Goal: Task Accomplishment & Management: Complete application form

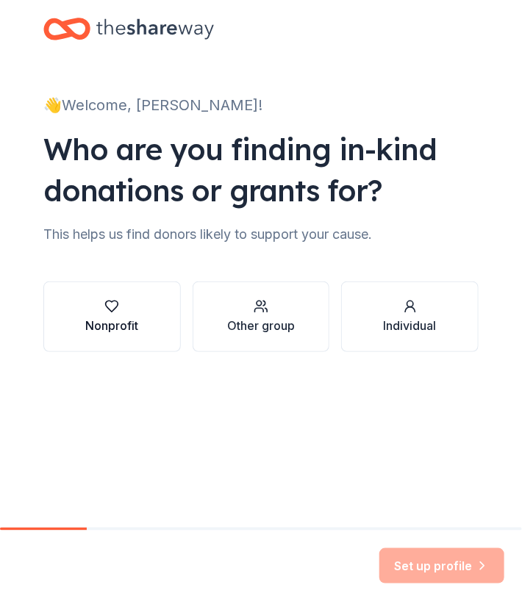
click at [106, 334] on button "Nonprofit" at bounding box center [111, 317] width 137 height 71
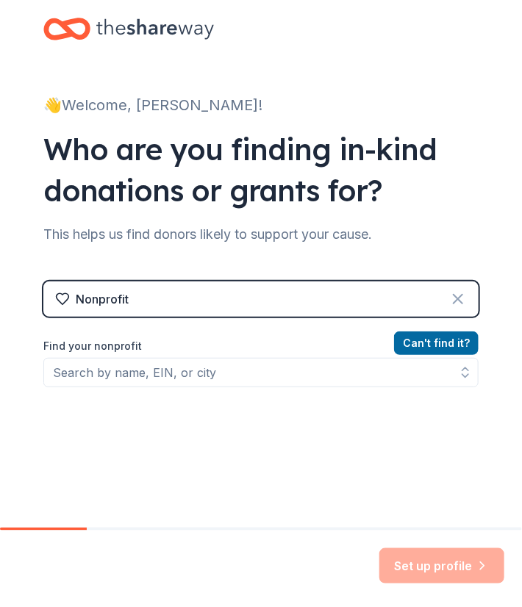
click at [456, 294] on icon at bounding box center [458, 299] width 18 height 18
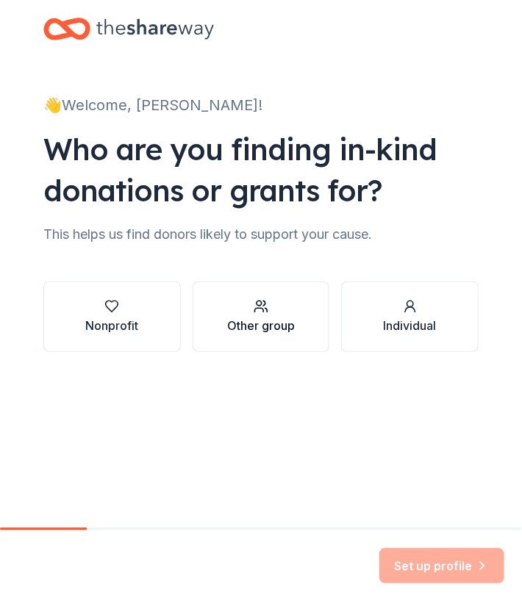
click at [262, 320] on div "Other group" at bounding box center [261, 326] width 68 height 18
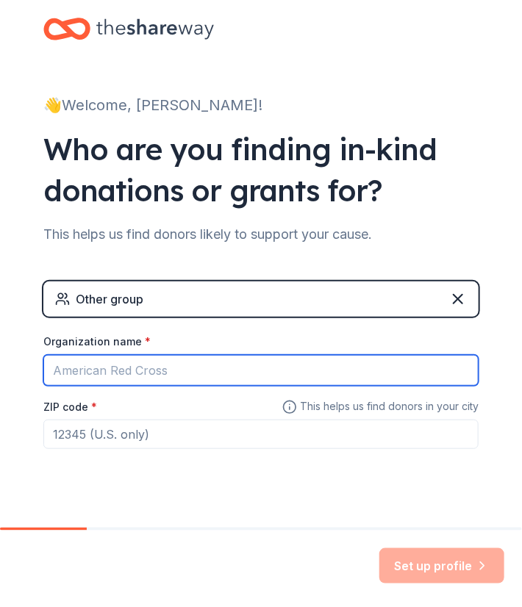
click at [231, 366] on input "Organization name *" at bounding box center [260, 370] width 435 height 31
click at [250, 371] on input "[GEOGRAPHIC_DATA][PERSON_NAME]" at bounding box center [260, 370] width 435 height 31
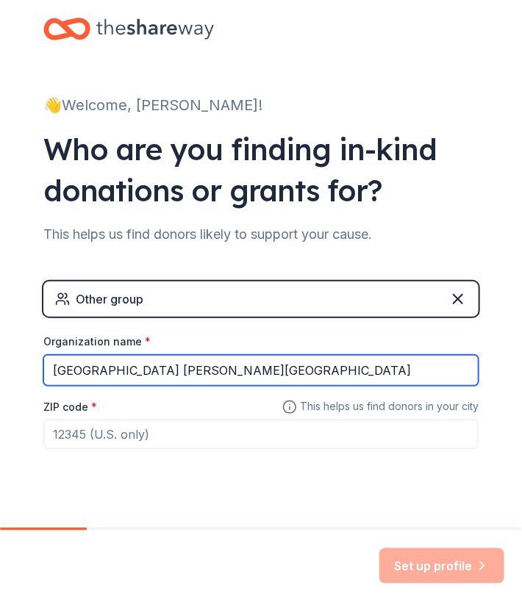
type input "[GEOGRAPHIC_DATA] [PERSON_NAME][GEOGRAPHIC_DATA]"
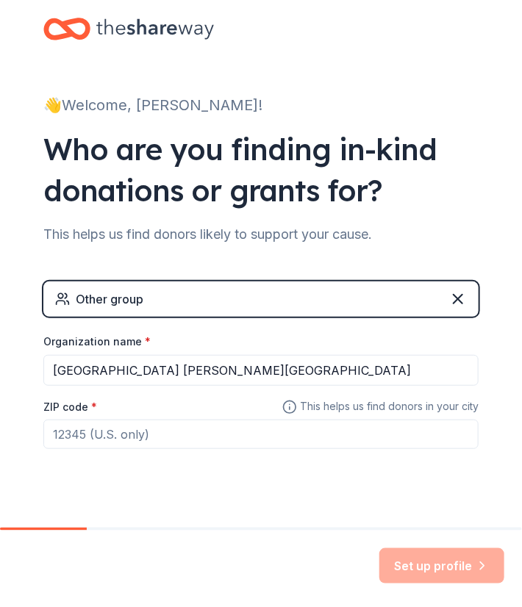
click at [135, 445] on input "ZIP code *" at bounding box center [260, 434] width 435 height 29
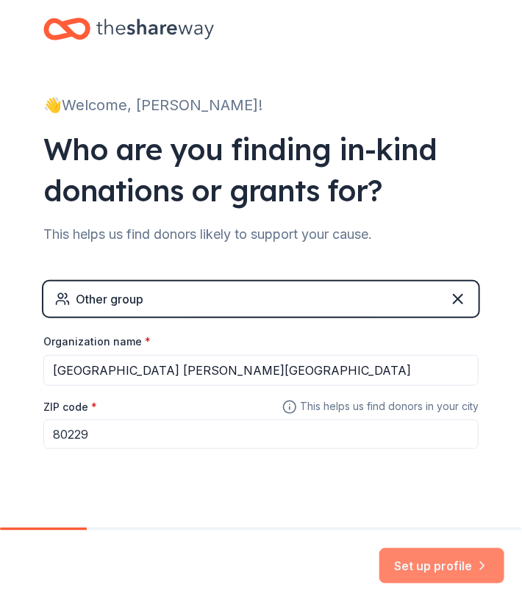
type input "80229"
click at [415, 562] on button "Set up profile" at bounding box center [441, 565] width 125 height 35
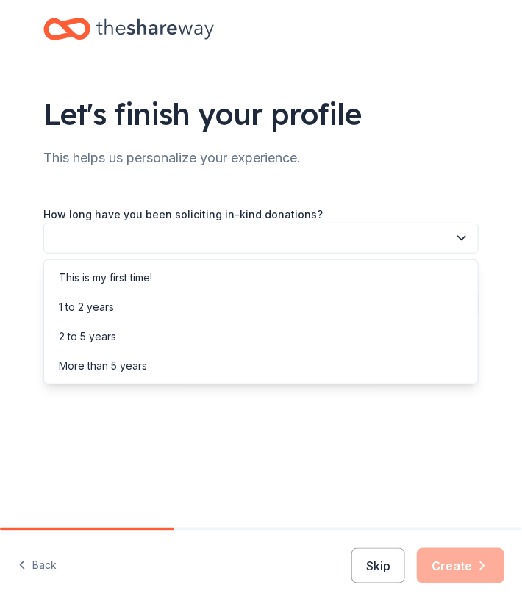
click at [303, 233] on button "button" at bounding box center [260, 238] width 435 height 31
click at [191, 273] on div "This is my first time!" at bounding box center [261, 277] width 428 height 29
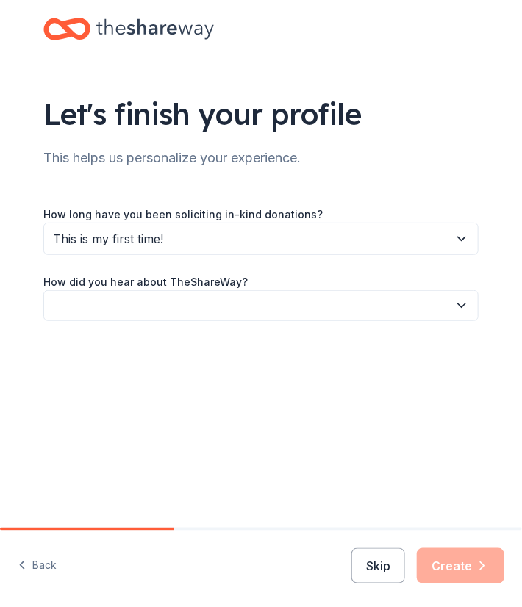
click at [207, 310] on button "button" at bounding box center [260, 305] width 435 height 31
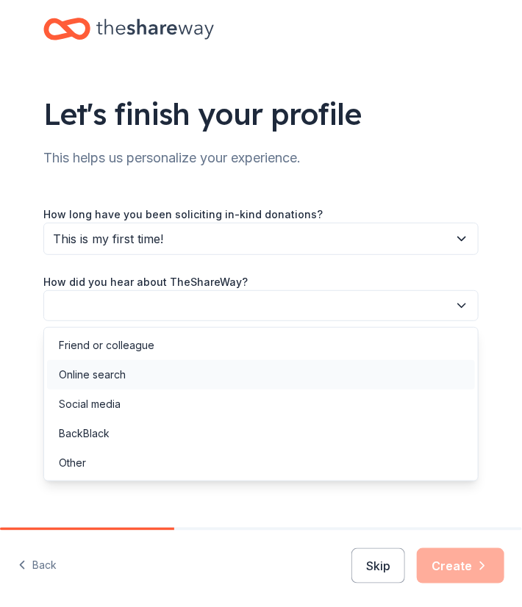
click at [159, 374] on div "Online search" at bounding box center [261, 374] width 428 height 29
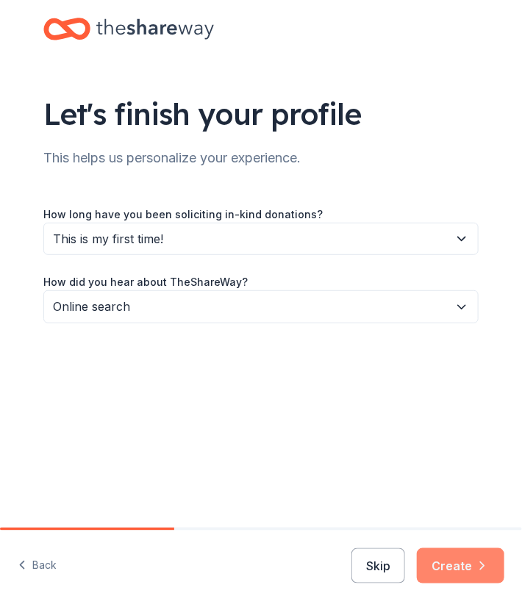
click at [470, 561] on button "Create" at bounding box center [460, 565] width 87 height 35
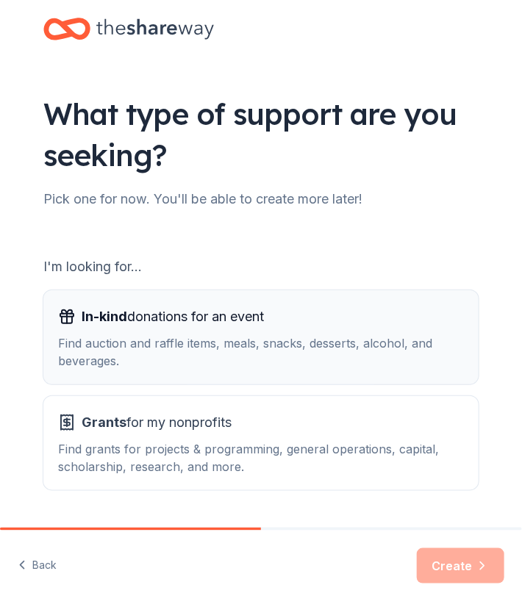
click at [154, 345] on div "Find auction and raffle items, meals, snacks, desserts, alcohol, and beverages." at bounding box center [261, 351] width 406 height 35
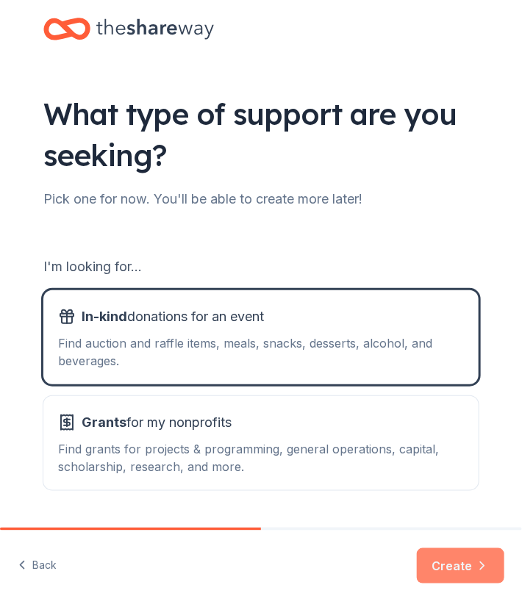
click at [450, 568] on button "Create" at bounding box center [460, 565] width 87 height 35
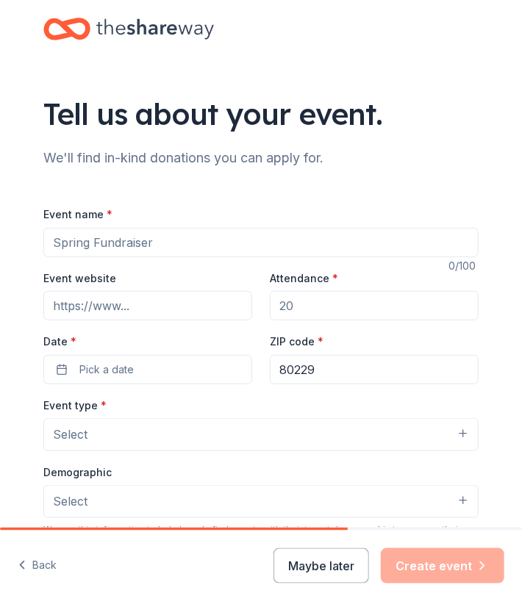
scroll to position [294, 0]
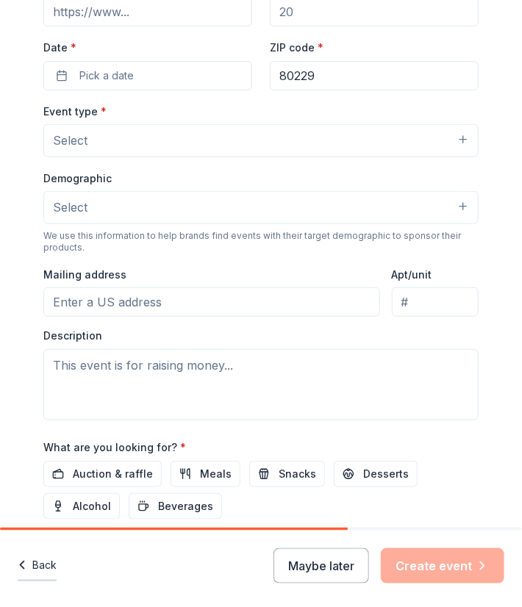
click at [38, 567] on button "Back" at bounding box center [37, 566] width 39 height 31
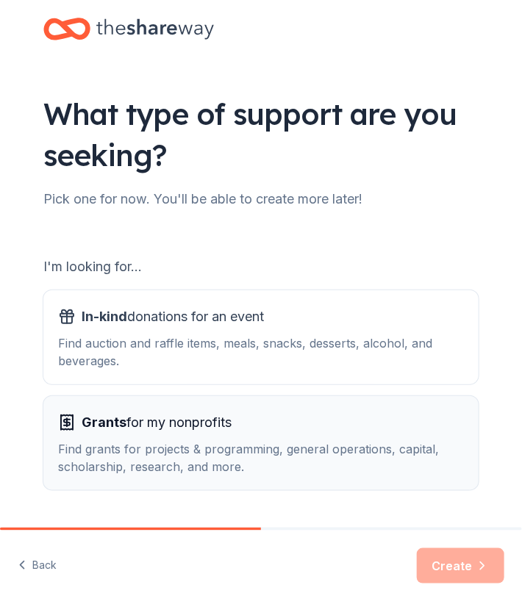
click at [134, 453] on div "Find grants for projects & programming, general operations, capital, scholarshi…" at bounding box center [261, 457] width 406 height 35
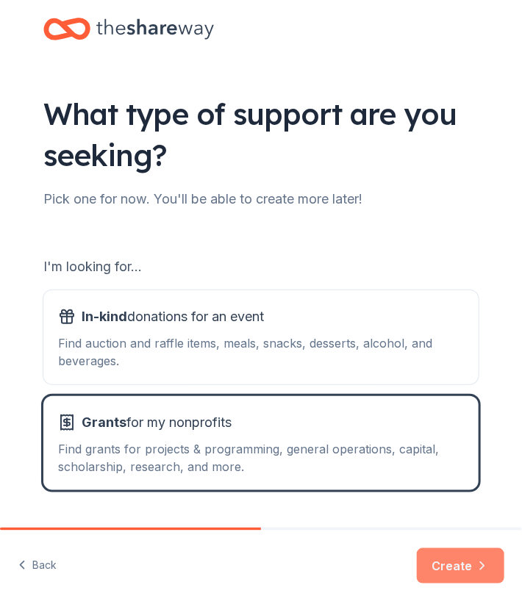
click at [482, 564] on icon "button" at bounding box center [483, 565] width 4 height 7
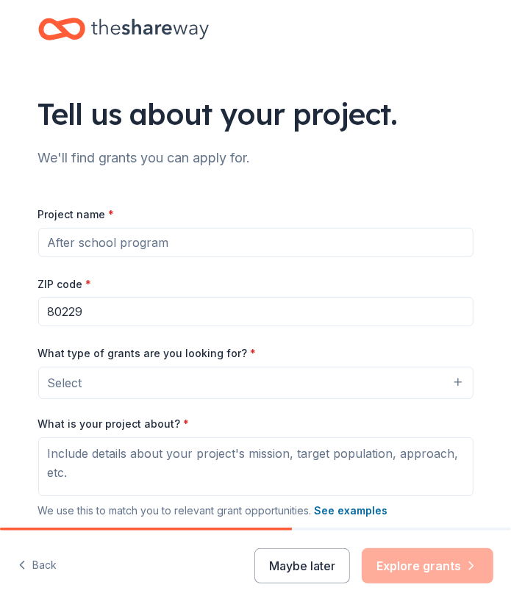
click at [203, 247] on input "Project name *" at bounding box center [255, 242] width 435 height 29
click at [250, 244] on input "Indepence Academy Student Incentivesa" at bounding box center [255, 242] width 435 height 29
drag, startPoint x: 250, startPoint y: 245, endPoint x: 284, endPoint y: 247, distance: 33.9
click at [284, 248] on input "Indepence Academy Student Incentivesa" at bounding box center [255, 242] width 435 height 29
type input "Indepence Academy Student Incentives"
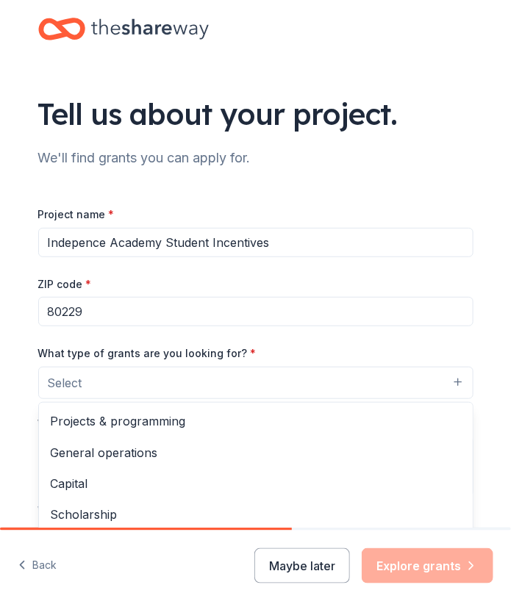
click at [178, 378] on button "Select" at bounding box center [255, 383] width 435 height 32
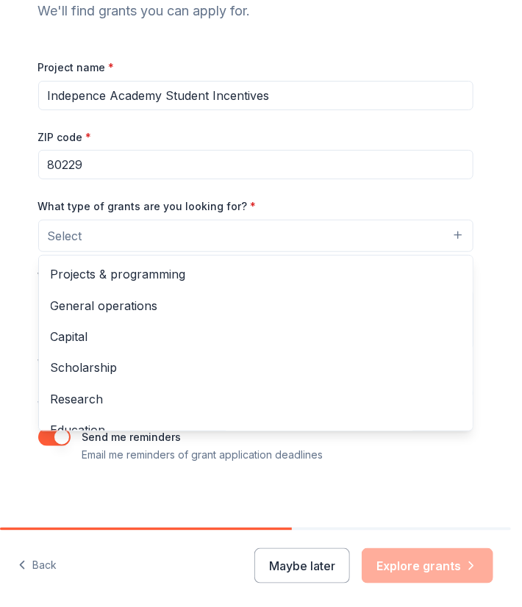
scroll to position [29, 0]
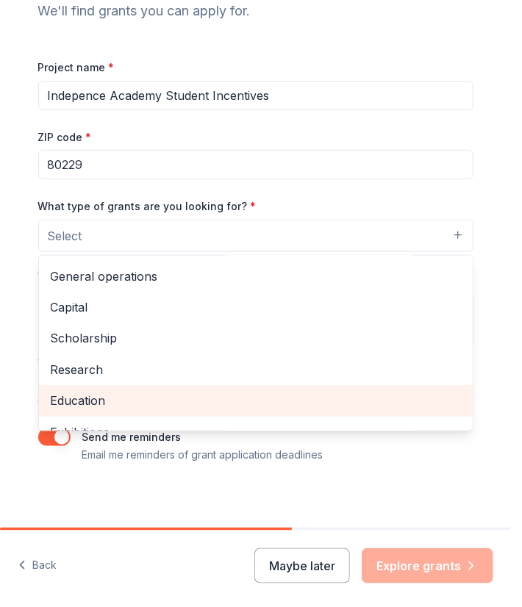
click at [115, 405] on span "Education" at bounding box center [256, 400] width 410 height 19
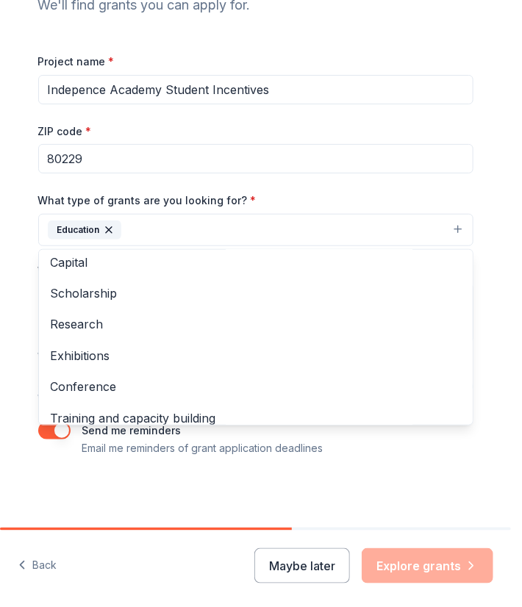
scroll to position [0, 0]
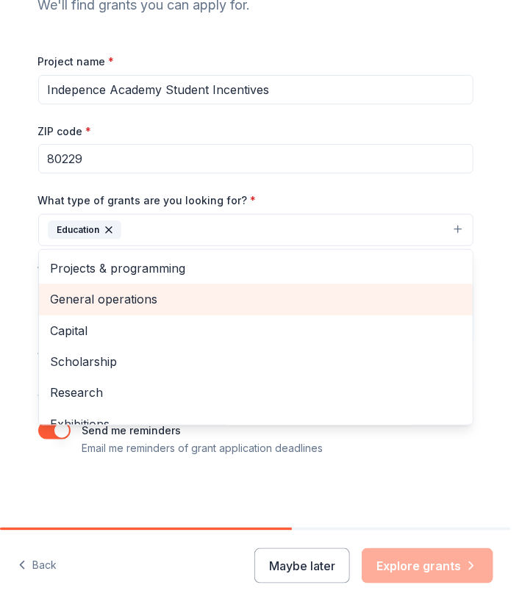
click at [140, 301] on span "General operations" at bounding box center [256, 299] width 410 height 19
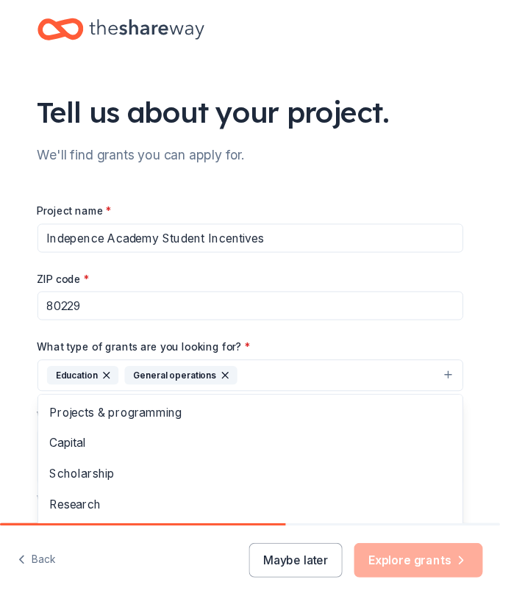
scroll to position [79, 0]
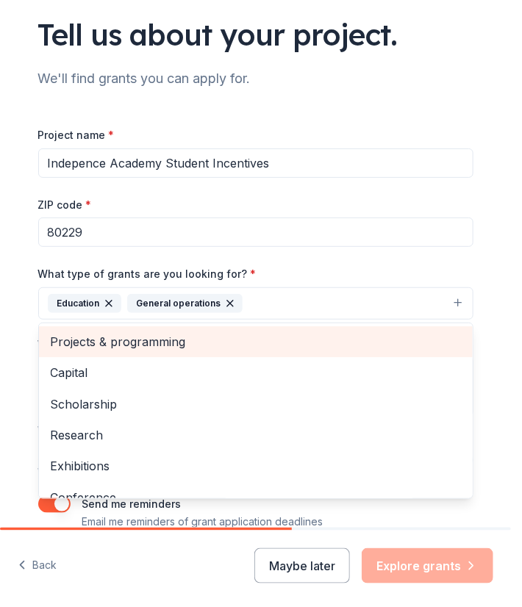
click at [171, 351] on div "Projects & programming" at bounding box center [256, 341] width 434 height 31
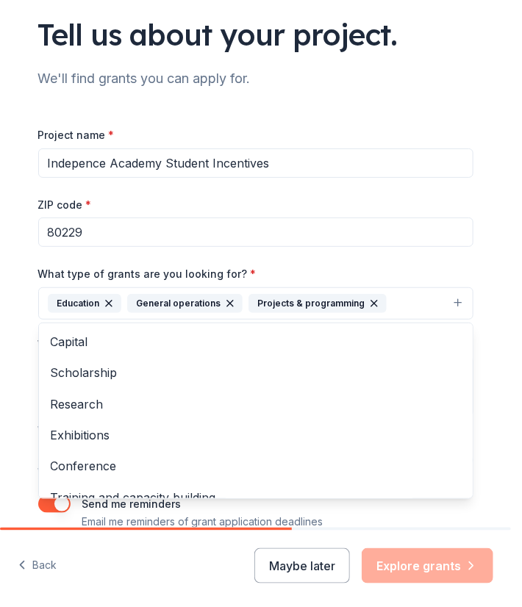
click at [485, 491] on div "Tell us about your project. We'll find grants you can apply for. Project name *…" at bounding box center [255, 261] width 511 height 681
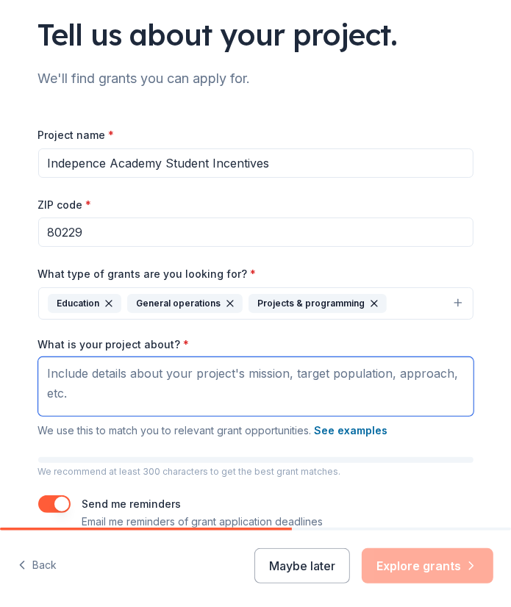
click at [173, 387] on textarea "What is your project about? *" at bounding box center [255, 386] width 435 height 59
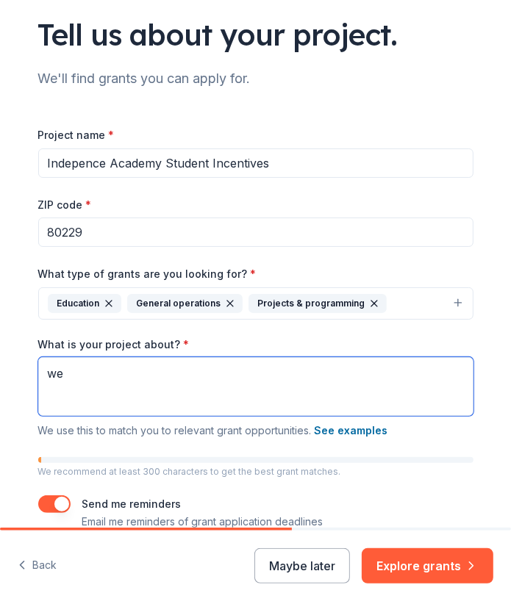
type textarea "w"
click at [275, 375] on textarea "We are a special needs school that caters" at bounding box center [255, 386] width 435 height 59
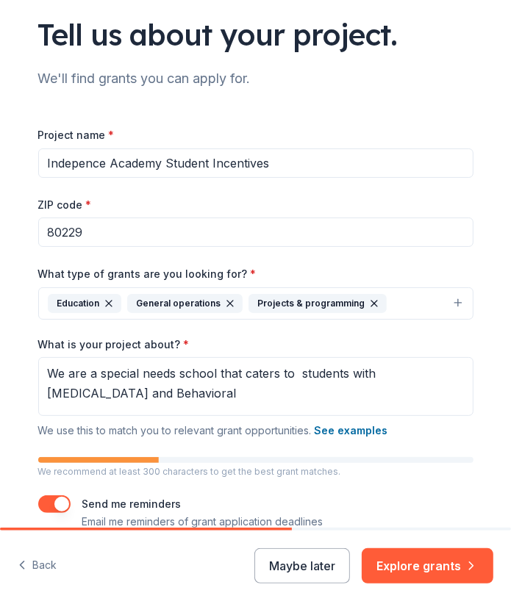
scroll to position [153, 0]
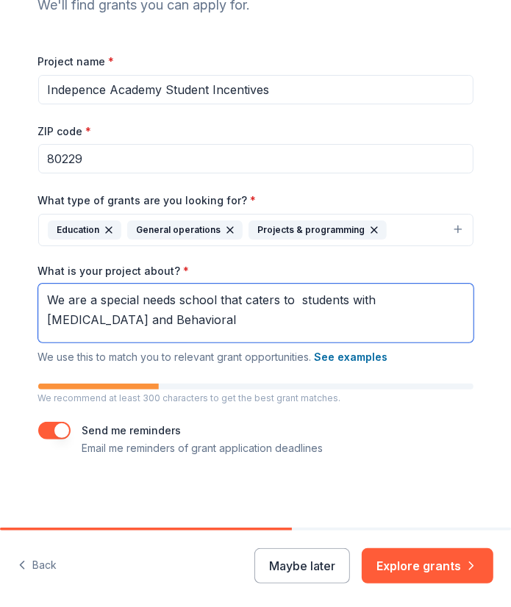
click at [121, 321] on textarea "We are a special needs school that caters to students with [MEDICAL_DATA] and B…" at bounding box center [255, 313] width 435 height 59
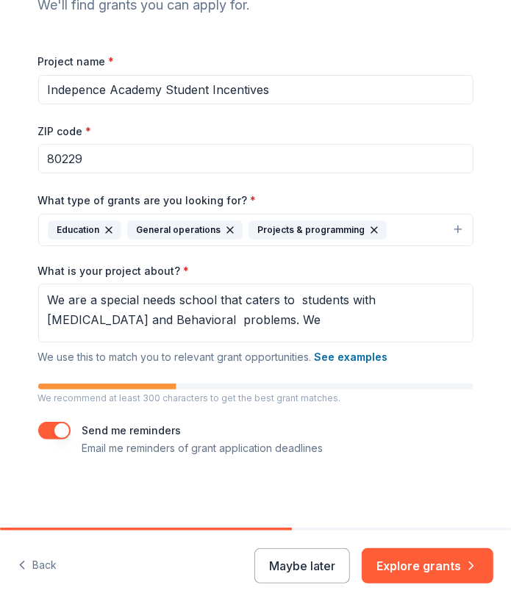
drag, startPoint x: 121, startPoint y: 321, endPoint x: 187, endPoint y: 132, distance: 200.6
click at [187, 132] on div "ZIP code * 80229" at bounding box center [255, 148] width 435 height 52
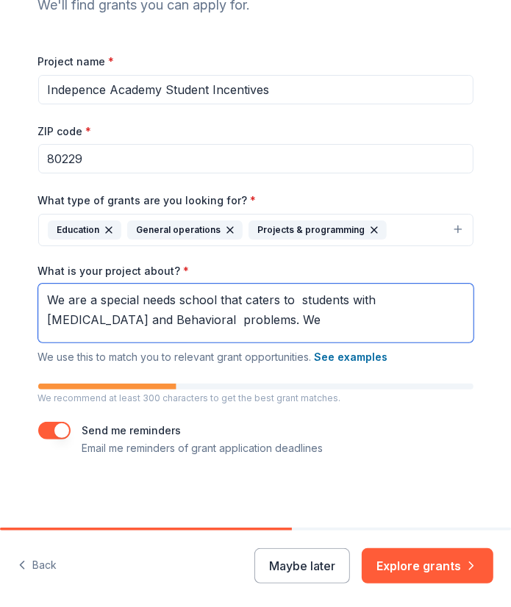
click at [189, 318] on textarea "We are a special needs school that caters to students with [MEDICAL_DATA] and B…" at bounding box center [255, 313] width 435 height 59
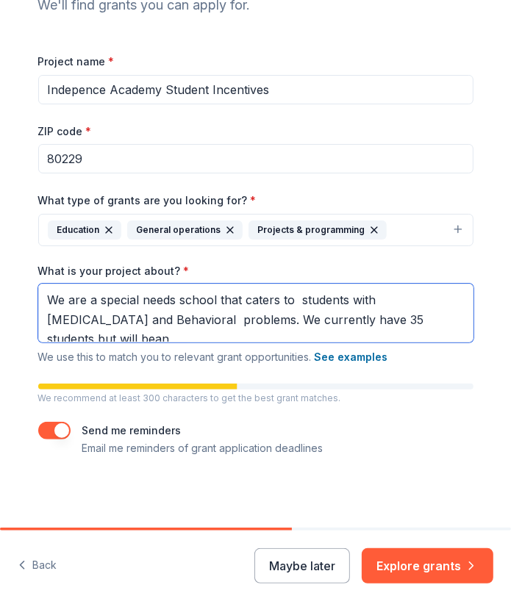
click at [409, 320] on textarea "We are a special needs school that caters to students with [MEDICAL_DATA] and B…" at bounding box center [255, 313] width 435 height 59
click at [410, 318] on textarea "We are a special needs school that caters to students with [MEDICAL_DATA] and B…" at bounding box center [255, 313] width 435 height 59
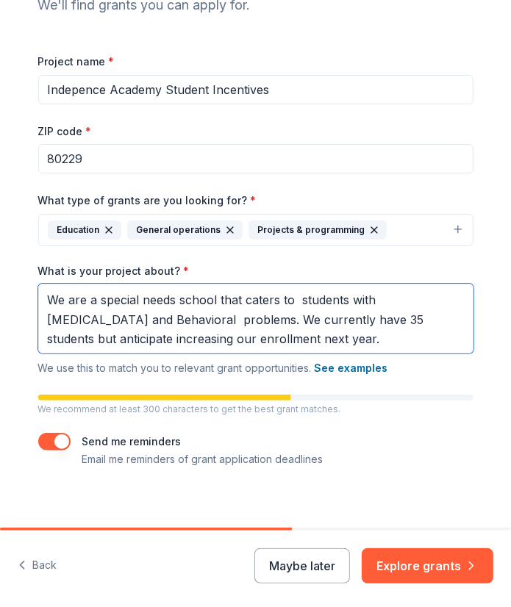
click at [261, 341] on textarea "We are a special needs school that caters to students with [MEDICAL_DATA] and B…" at bounding box center [255, 319] width 435 height 70
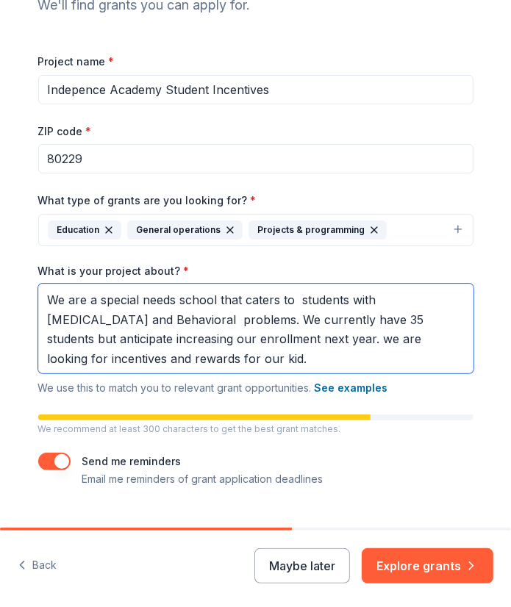
click at [253, 339] on textarea "We are a special needs school that caters to students with [MEDICAL_DATA] and B…" at bounding box center [255, 329] width 435 height 90
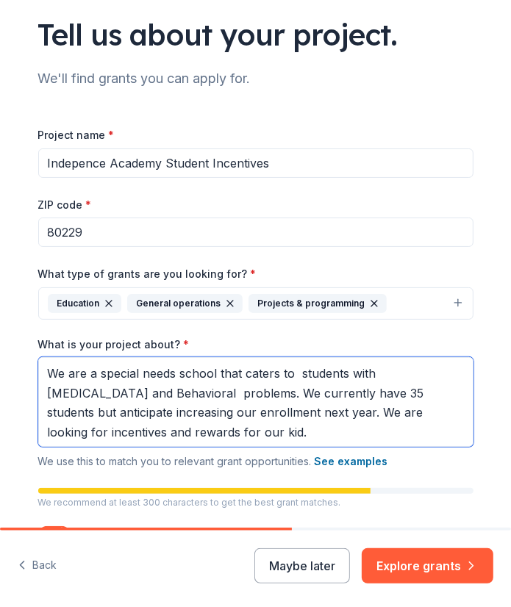
click at [162, 434] on textarea "We are a special needs school that caters to students with [MEDICAL_DATA] and B…" at bounding box center [255, 402] width 435 height 90
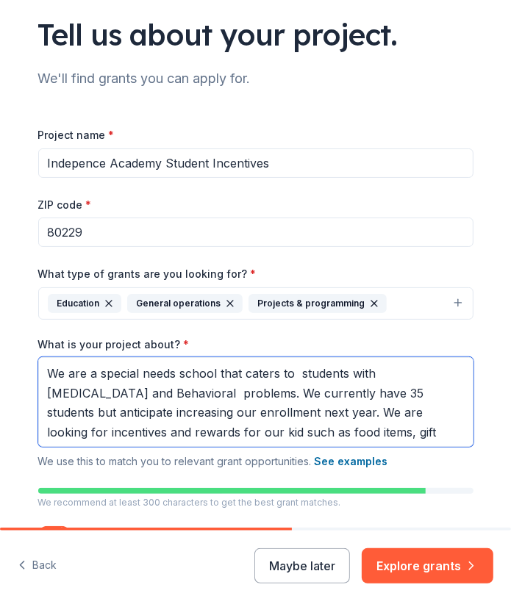
click at [312, 431] on textarea "We are a special needs school that caters to students with [MEDICAL_DATA] and B…" at bounding box center [255, 402] width 435 height 90
click at [378, 433] on textarea "We are a special needs school that caters to students with [MEDICAL_DATA] and B…" at bounding box center [255, 402] width 435 height 90
click at [293, 368] on textarea "We are a special needs school that caters to students with [MEDICAL_DATA] and B…" at bounding box center [255, 402] width 435 height 90
click at [164, 388] on textarea "We are a special needs school that caters to students with [MEDICAL_DATA] and B…" at bounding box center [255, 402] width 435 height 90
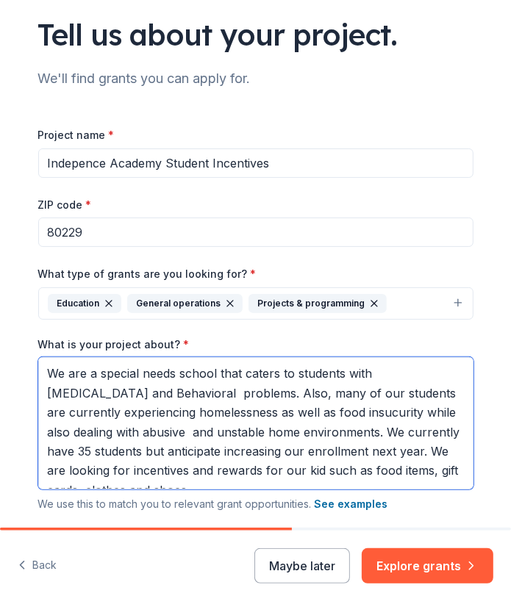
click at [315, 409] on textarea "We are a special needs school that caters to students with [MEDICAL_DATA] and B…" at bounding box center [255, 423] width 435 height 132
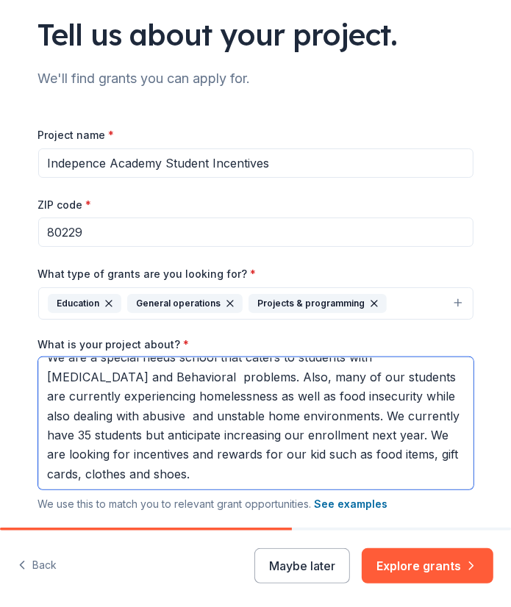
click at [197, 378] on textarea "We are a special needs school that caters to students with [MEDICAL_DATA] and B…" at bounding box center [255, 423] width 435 height 132
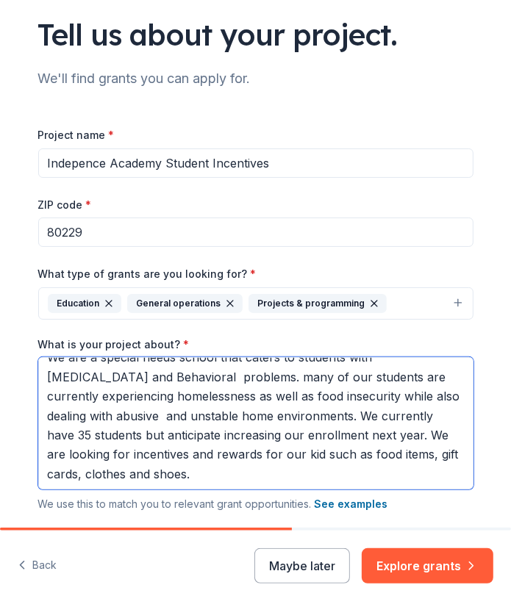
click at [173, 376] on textarea "We are a special needs school that caters to students with [MEDICAL_DATA] and B…" at bounding box center [255, 423] width 435 height 132
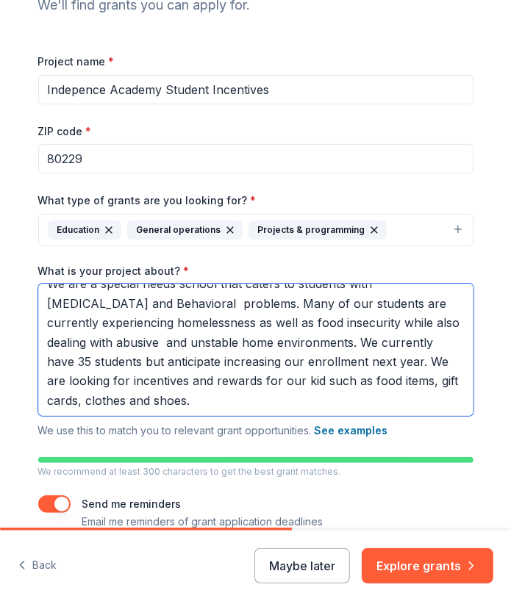
scroll to position [226, 0]
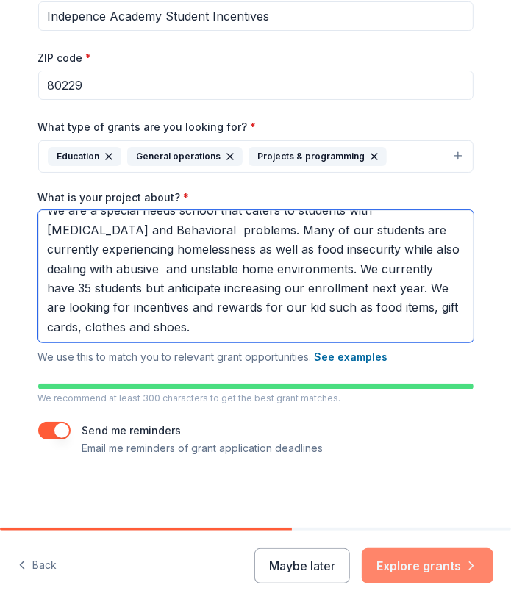
type textarea "We are a special needs school that caters to students with [MEDICAL_DATA] and B…"
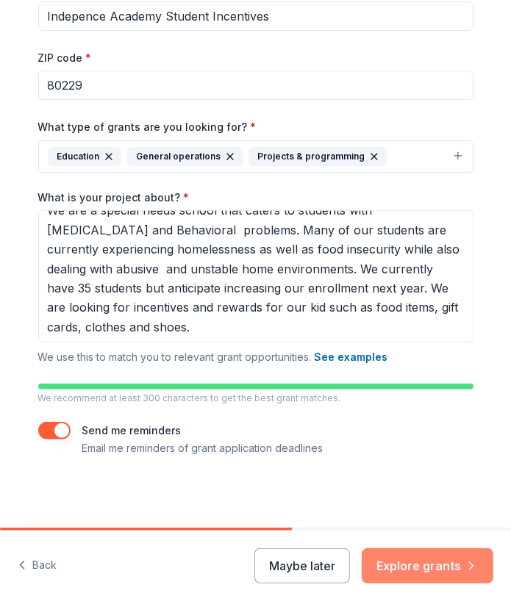
click at [456, 564] on button "Explore grants" at bounding box center [428, 565] width 132 height 35
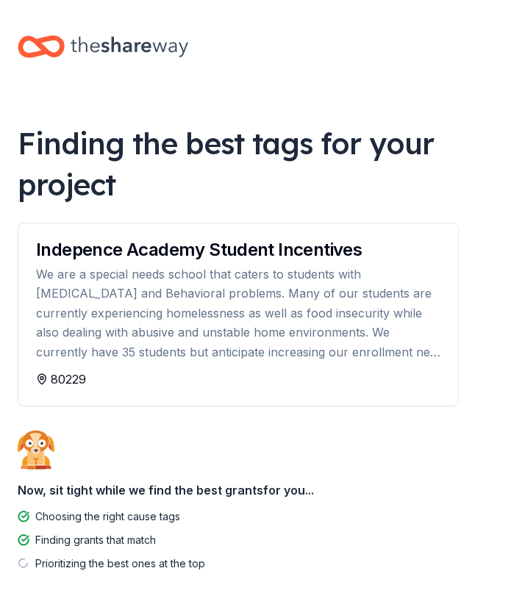
scroll to position [62, 0]
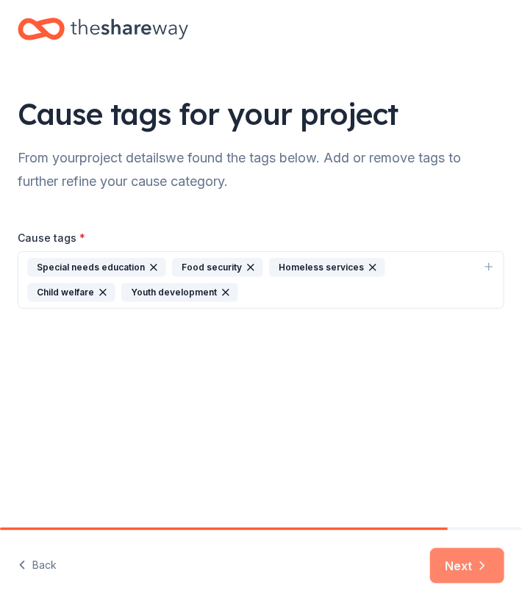
click at [465, 571] on button "Next" at bounding box center [467, 565] width 74 height 35
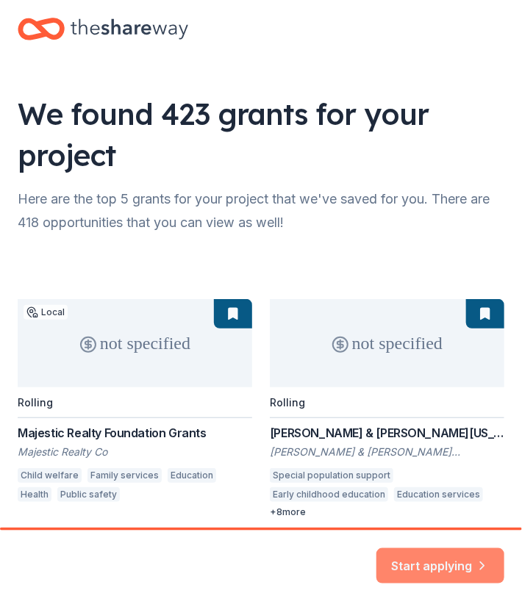
click at [456, 562] on button "Start applying" at bounding box center [440, 562] width 128 height 35
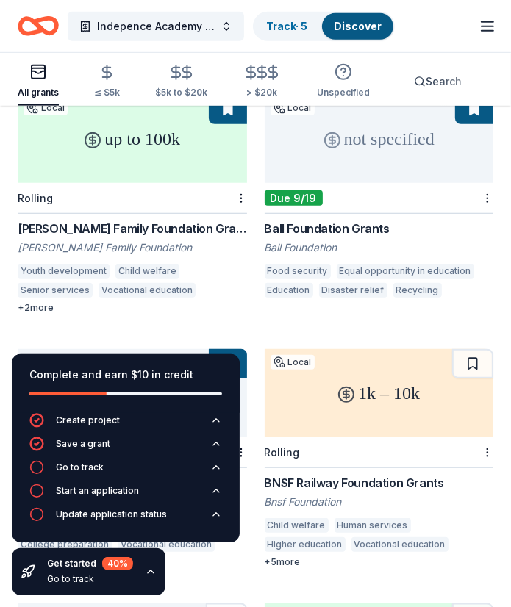
scroll to position [258, 0]
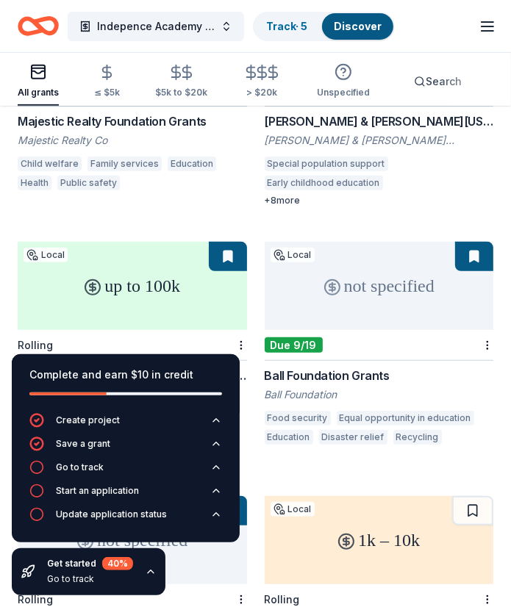
click at [367, 382] on div "Ball Foundation Grants" at bounding box center [379, 376] width 229 height 18
click at [191, 292] on div "up to 100k" at bounding box center [132, 286] width 229 height 88
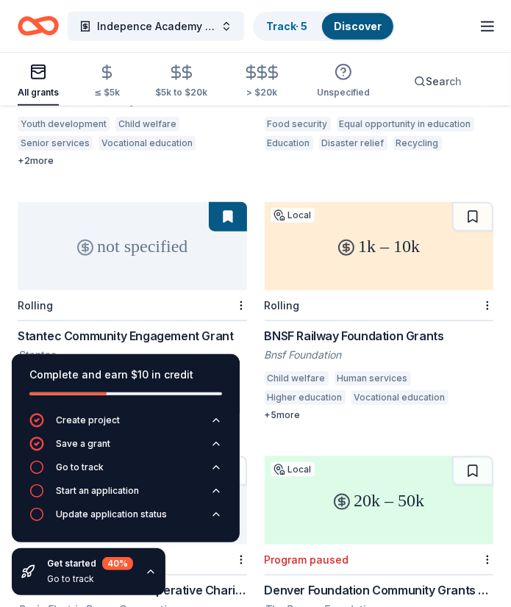
scroll to position [699, 0]
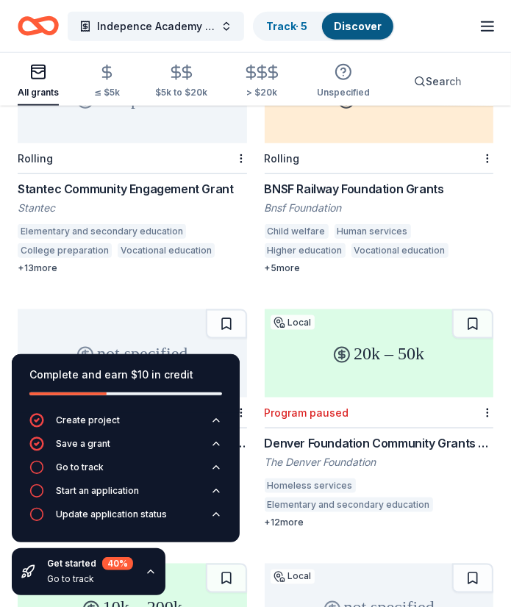
click at [371, 229] on div "Human services" at bounding box center [372, 231] width 76 height 15
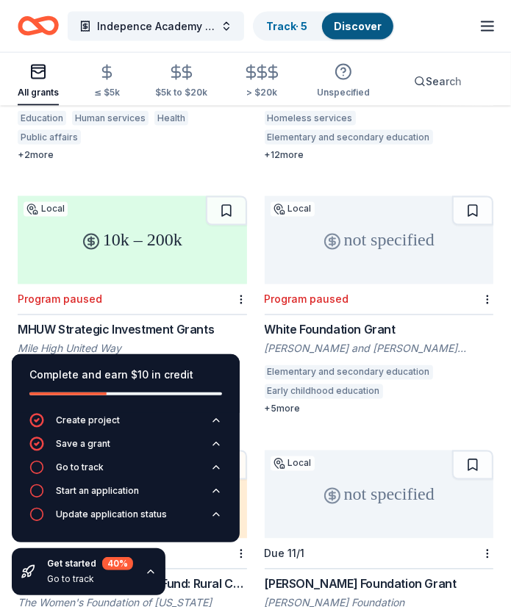
scroll to position [1213, 0]
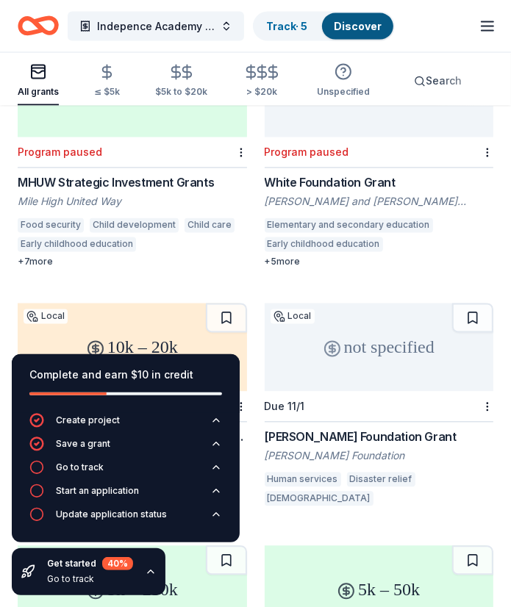
click at [360, 206] on div "[PERSON_NAME] and [PERSON_NAME] Foundation" at bounding box center [379, 202] width 229 height 15
click at [108, 182] on div "MHUW Strategic Investment Grants" at bounding box center [132, 183] width 229 height 18
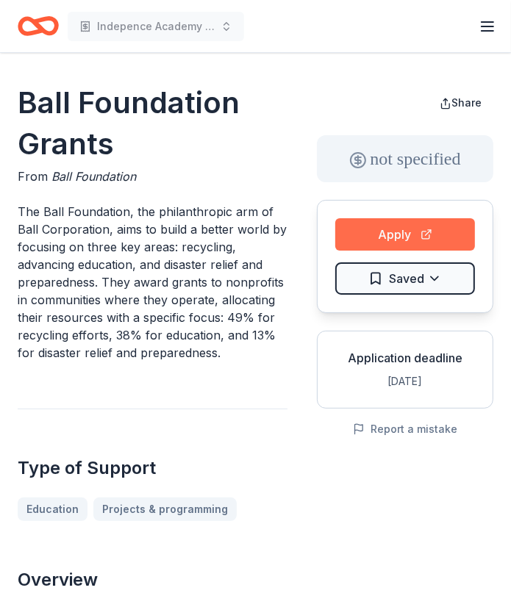
click at [385, 230] on button "Apply" at bounding box center [405, 234] width 140 height 32
click at [406, 235] on button "Apply" at bounding box center [405, 234] width 140 height 32
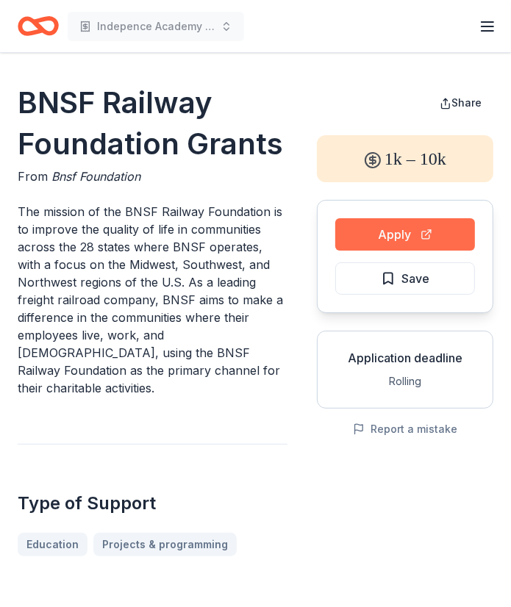
click at [423, 234] on button "Apply" at bounding box center [405, 234] width 140 height 32
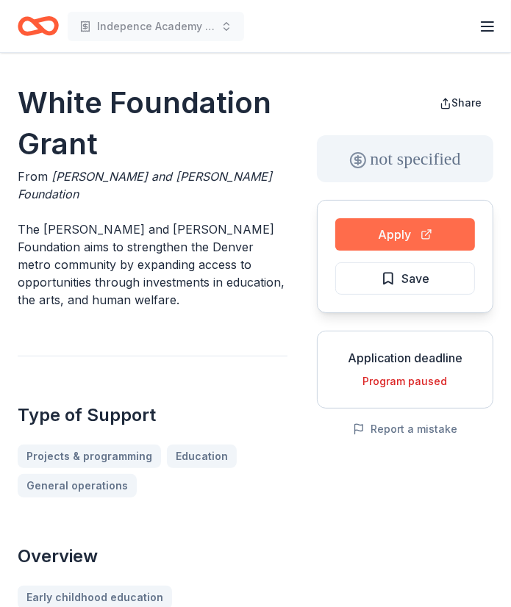
click at [384, 235] on button "Apply" at bounding box center [405, 234] width 140 height 32
